Goal: Information Seeking & Learning: Compare options

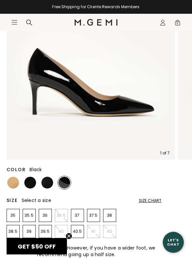
click at [45, 183] on img at bounding box center [47, 183] width 12 height 12
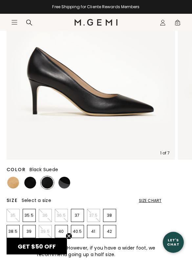
click at [28, 181] on img at bounding box center [30, 183] width 12 height 12
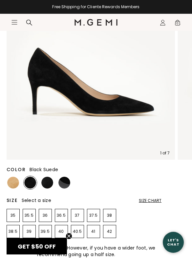
click at [191, 209] on div "1 of 7 Color Black Suede Size Select a size Size Chart 35 35.5 36 36.5 37 37.5 …" at bounding box center [100, 207] width 186 height 545
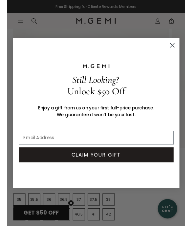
scroll to position [172, 0]
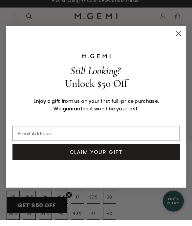
click at [177, 35] on circle "Close dialog" at bounding box center [178, 40] width 10 height 10
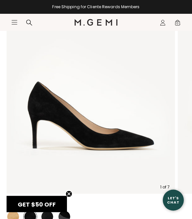
scroll to position [129, 0]
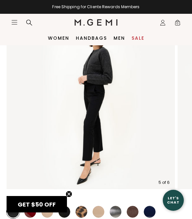
scroll to position [66, 0]
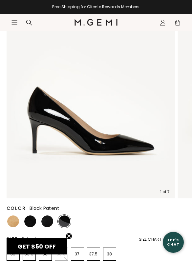
scroll to position [121, 0]
click at [48, 218] on img at bounding box center [47, 221] width 12 height 12
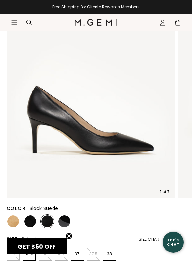
click at [26, 218] on img at bounding box center [30, 221] width 12 height 12
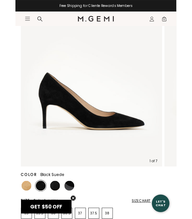
scroll to position [140, 0]
